Goal: Communication & Community: Participate in discussion

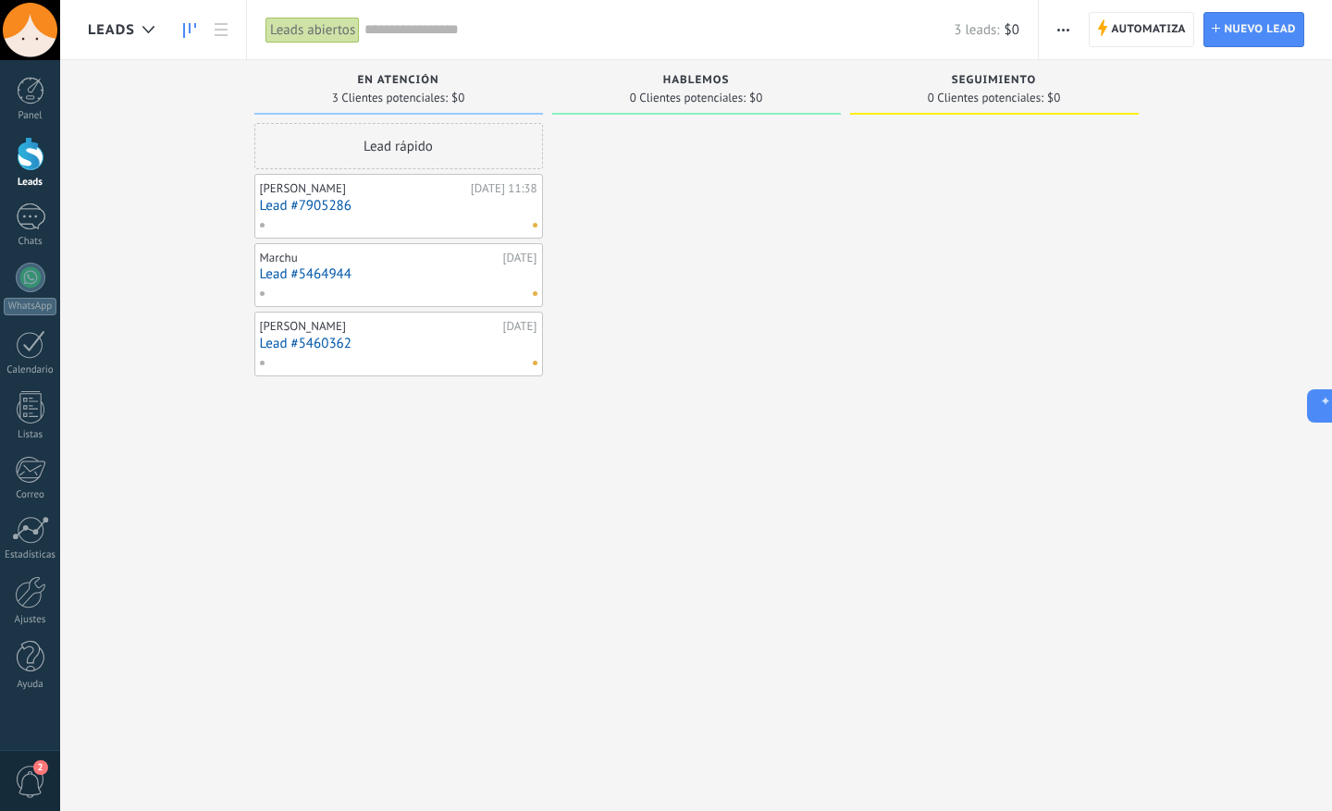
click at [380, 199] on link "Lead #7905286" at bounding box center [399, 206] width 278 height 16
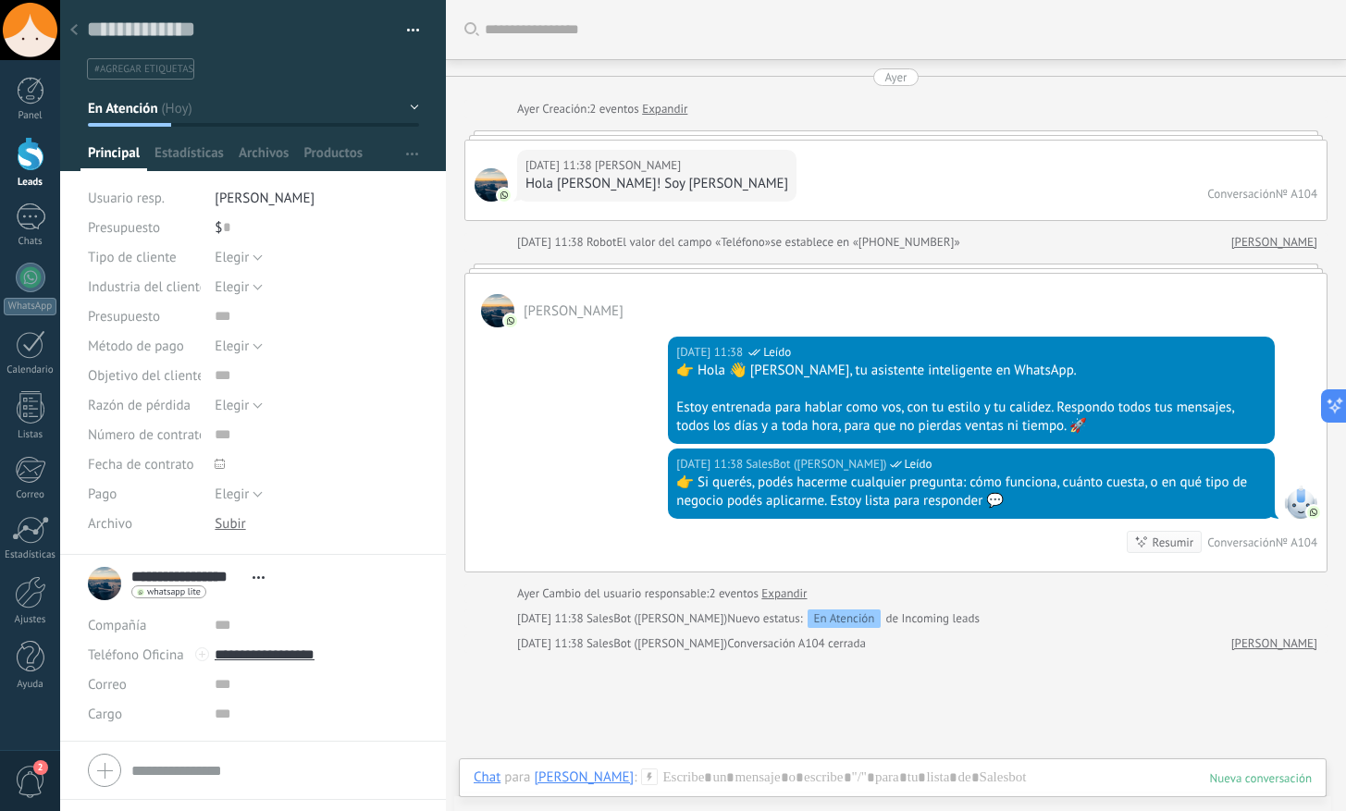
click at [592, 191] on div "Hola [PERSON_NAME]! Soy [PERSON_NAME]" at bounding box center [657, 184] width 263 height 19
click at [540, 476] on div "[DATE] 11:38 SalesBot ([PERSON_NAME]) Leído 👉 Si querés, podés hacerme cualquie…" at bounding box center [895, 510] width 861 height 123
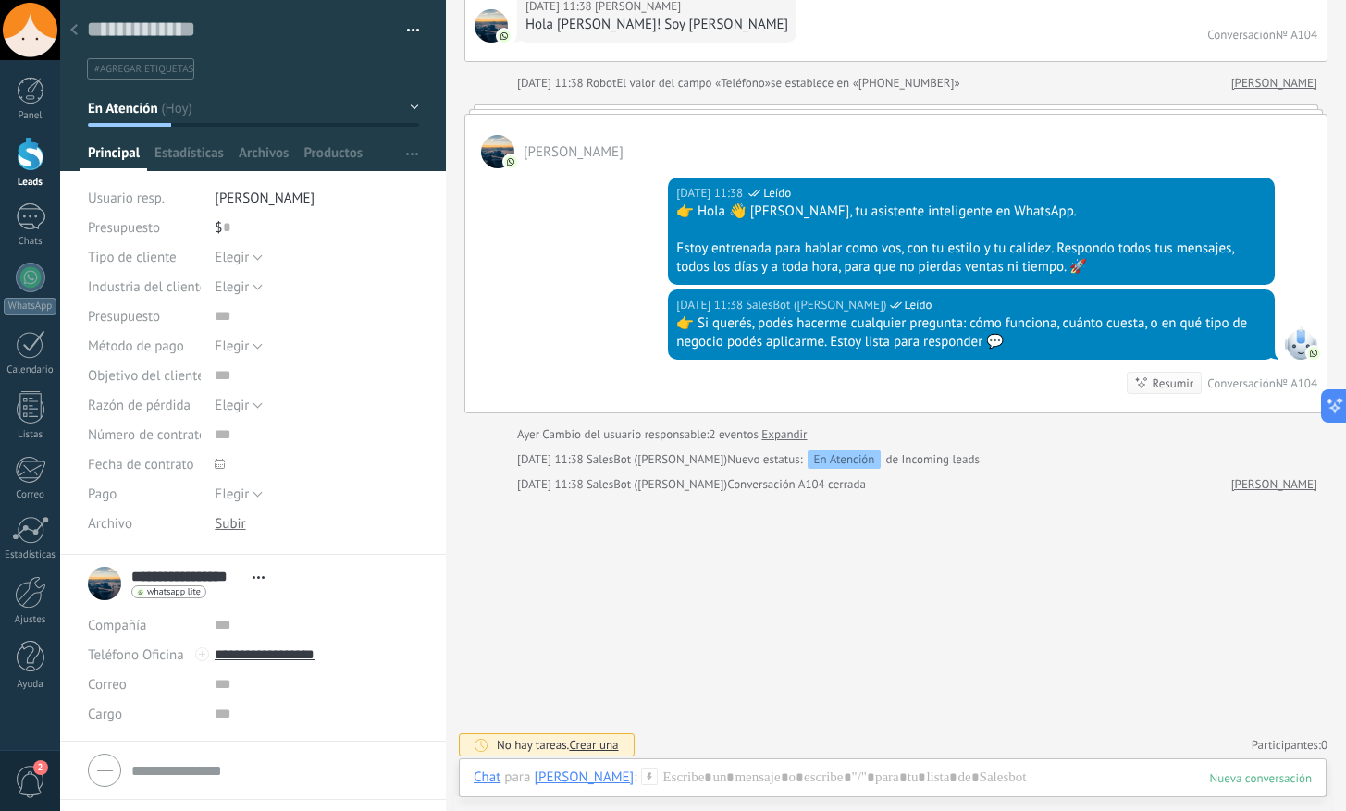
scroll to position [165, 0]
